Goal: Navigation & Orientation: Find specific page/section

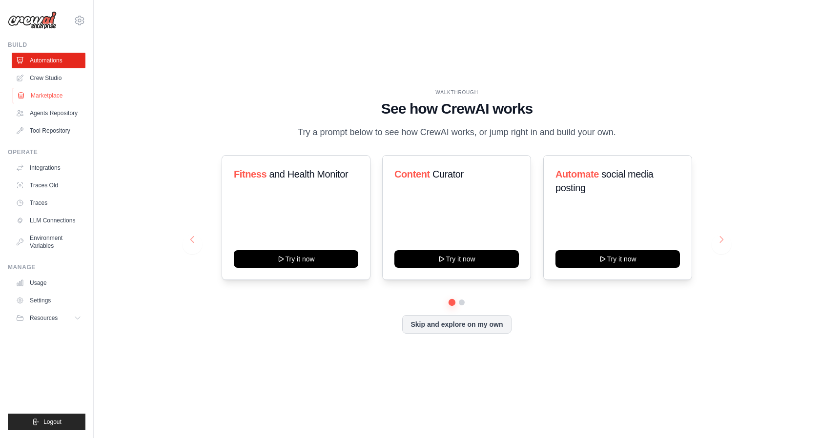
click at [40, 90] on link "Marketplace" at bounding box center [50, 96] width 74 height 16
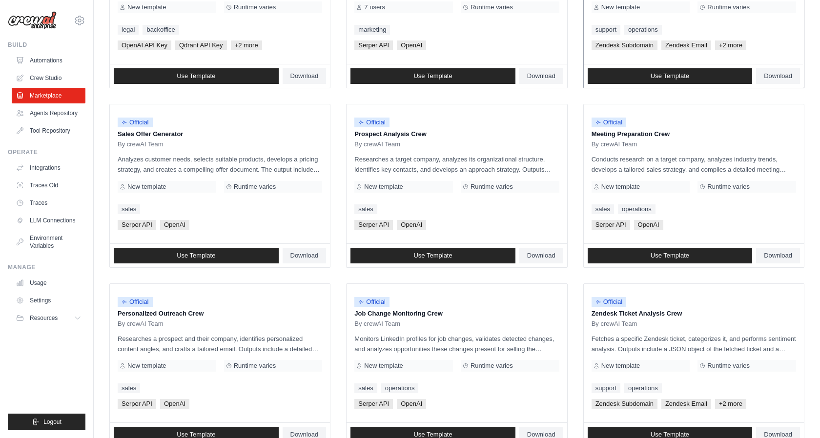
scroll to position [209, 0]
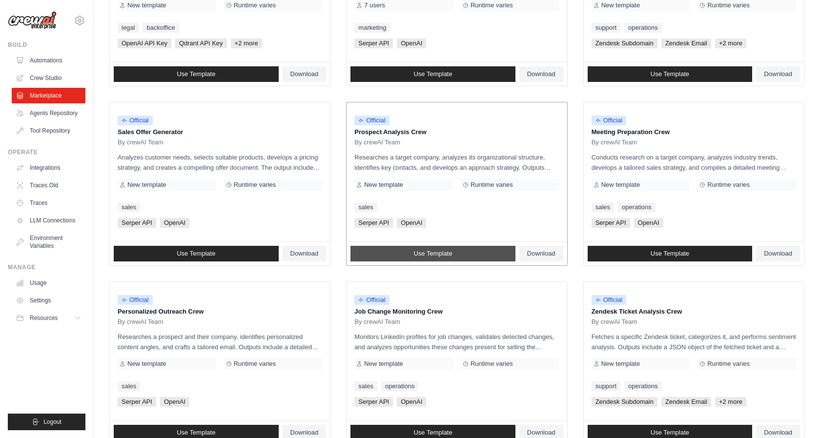
click at [444, 252] on span "Use Template" at bounding box center [433, 254] width 39 height 8
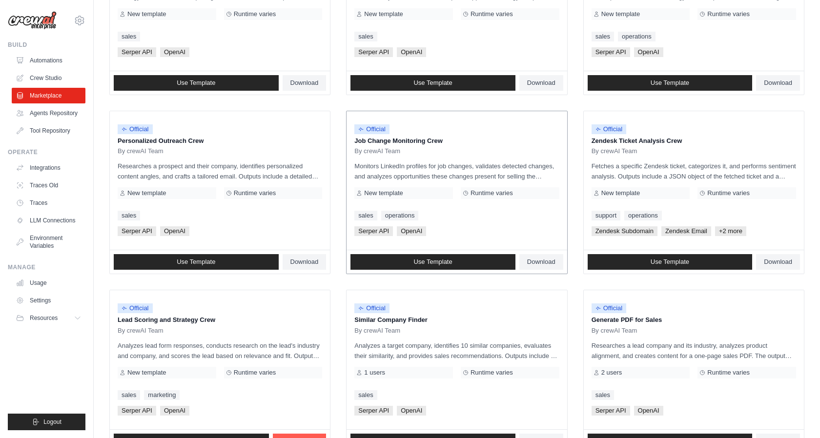
scroll to position [466, 0]
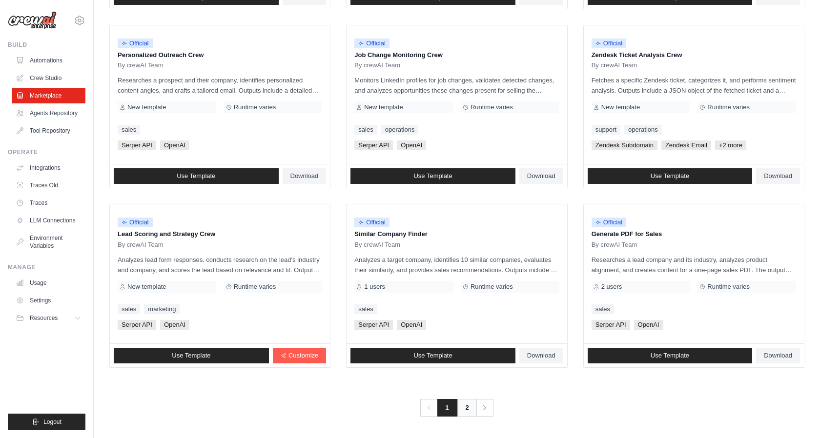
click at [470, 407] on link "2" at bounding box center [467, 408] width 20 height 18
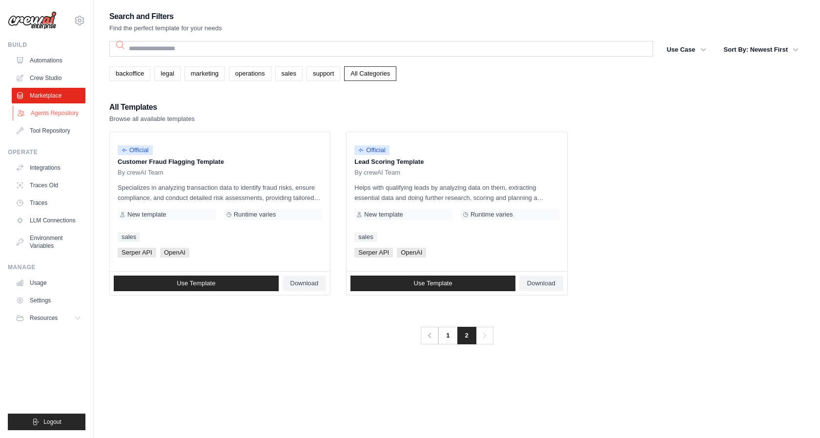
click at [52, 114] on link "Agents Repository" at bounding box center [50, 113] width 74 height 16
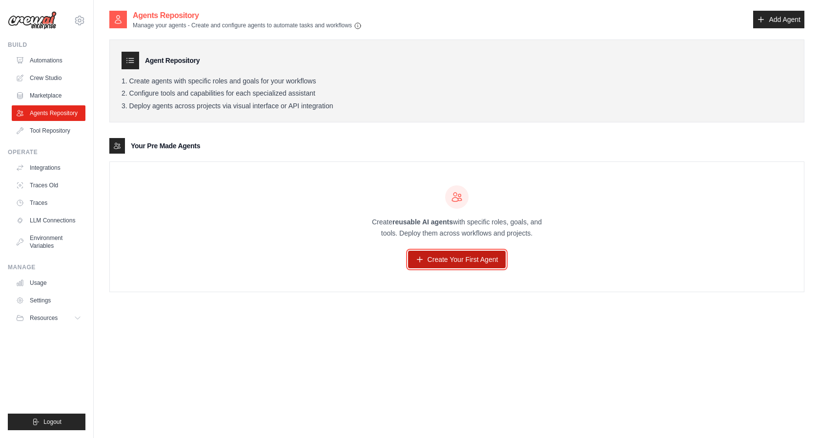
click at [439, 263] on link "Create Your First Agent" at bounding box center [457, 260] width 98 height 18
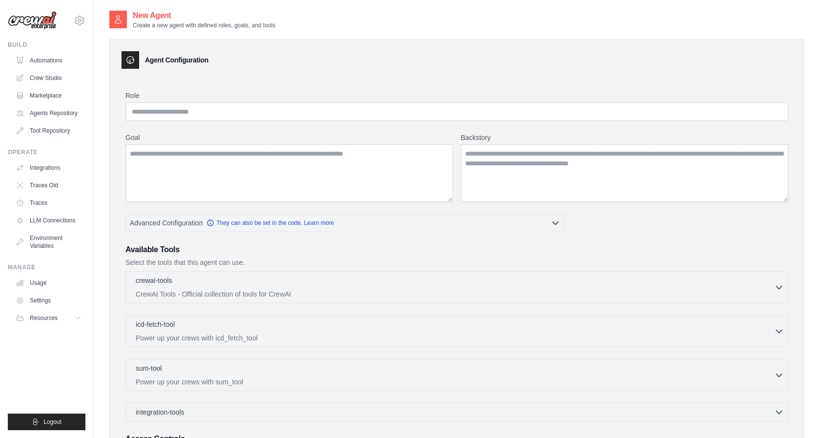
click at [48, 52] on div "Build Automations Crew Studio Marketplace Agents Repository" at bounding box center [47, 90] width 78 height 98
click at [48, 58] on link "Automations" at bounding box center [50, 61] width 74 height 16
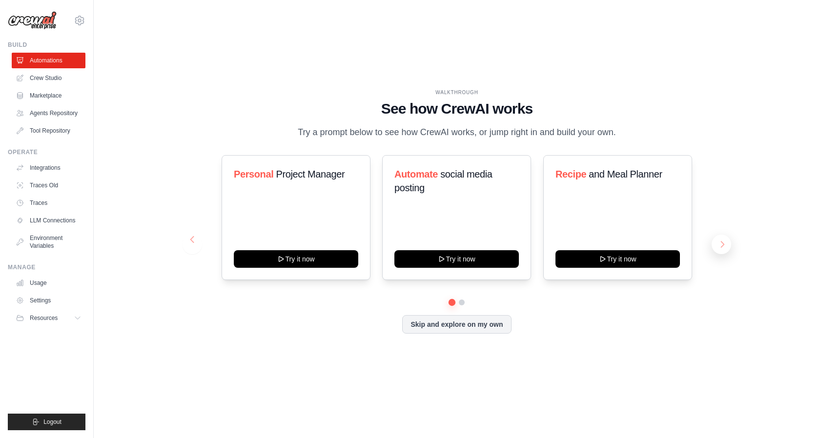
click at [716, 240] on button at bounding box center [722, 245] width 20 height 20
click at [718, 243] on button at bounding box center [722, 245] width 20 height 20
click at [187, 243] on button at bounding box center [193, 245] width 20 height 20
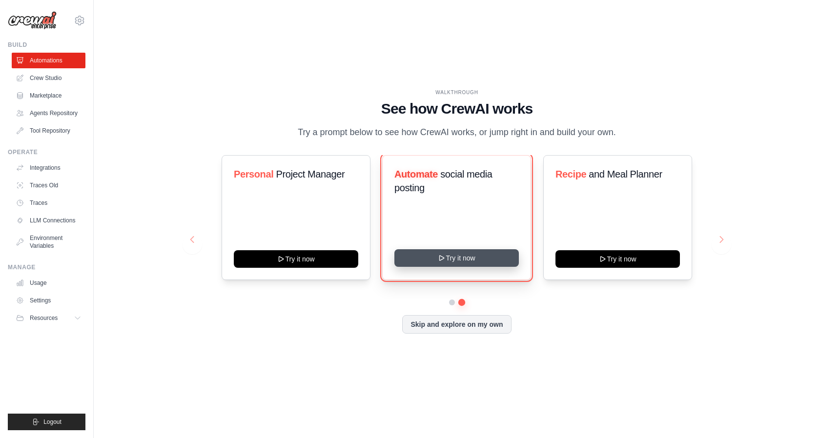
click at [446, 257] on icon at bounding box center [442, 258] width 8 height 8
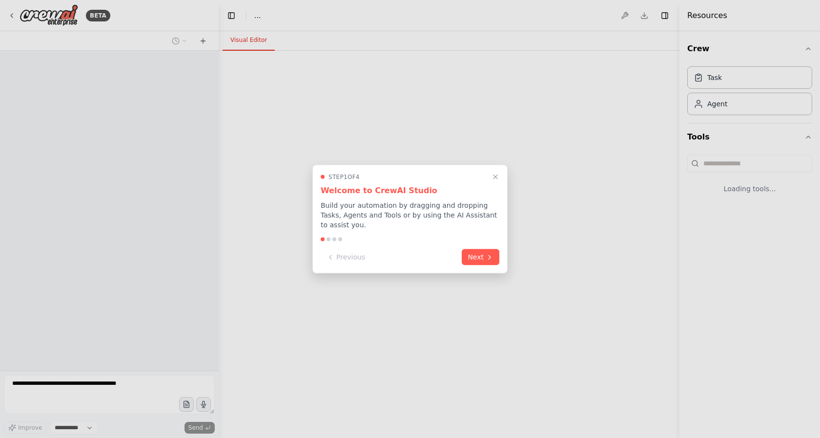
select select "****"
